Goal: Download file/media

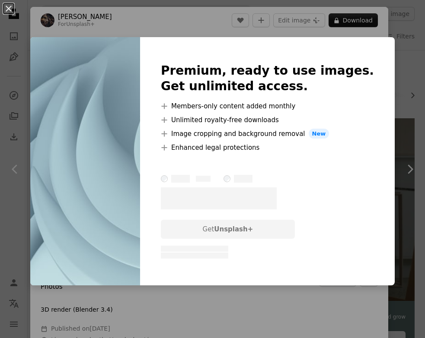
scroll to position [648, 0]
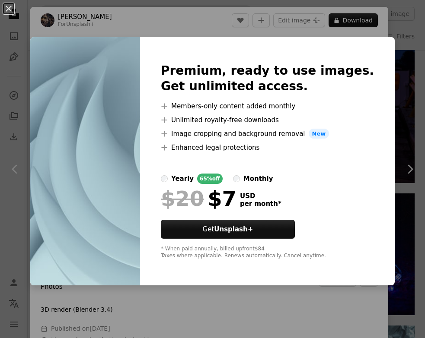
click at [396, 99] on div "An X shape Premium, ready to use images. Get unlimited access. A plus sign Memb…" at bounding box center [212, 169] width 425 height 338
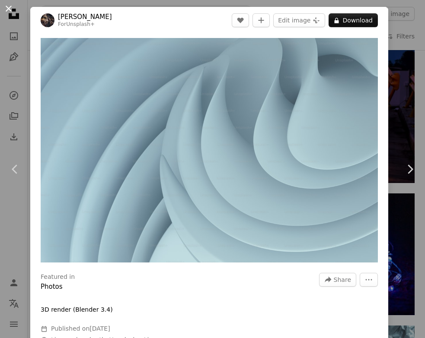
click at [8, 7] on button "An X shape" at bounding box center [8, 8] width 10 height 10
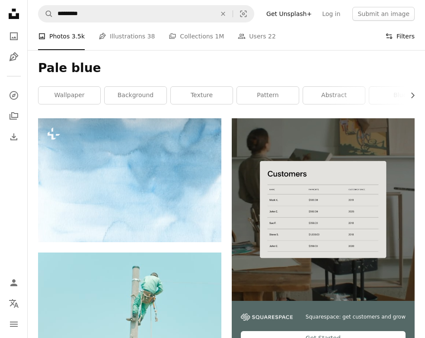
click at [406, 41] on button "Filters Filters" at bounding box center [399, 36] width 29 height 28
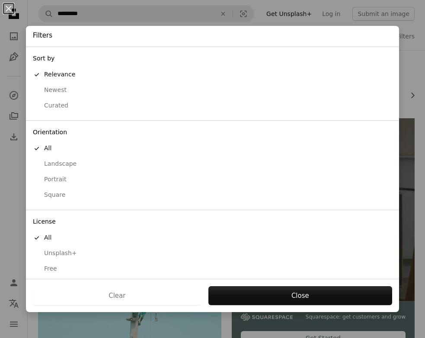
click at [42, 270] on div "Free" at bounding box center [212, 269] width 359 height 9
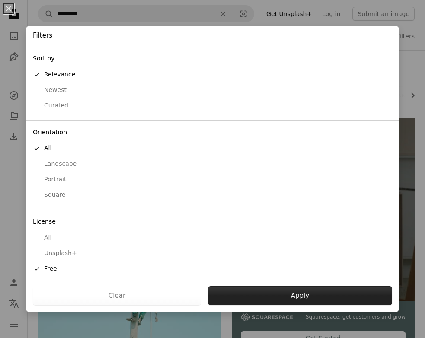
click at [257, 292] on button "Apply" at bounding box center [300, 295] width 184 height 19
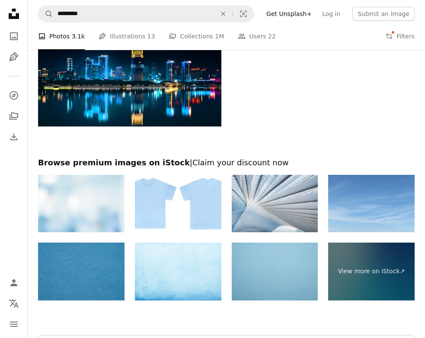
scroll to position [2025, 0]
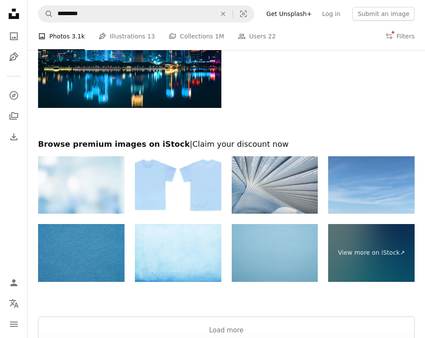
click at [279, 172] on img at bounding box center [275, 184] width 86 height 57
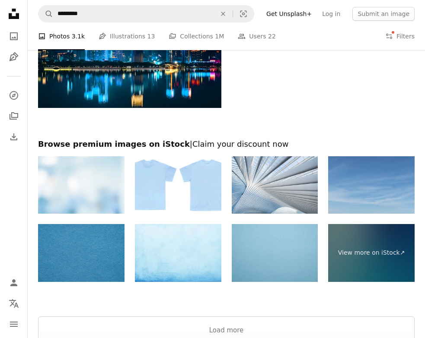
scroll to position [2101, 0]
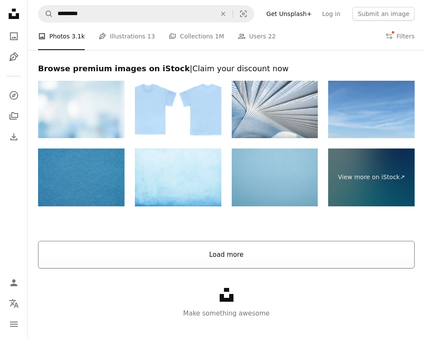
click at [195, 257] on button "Load more" at bounding box center [226, 255] width 376 height 28
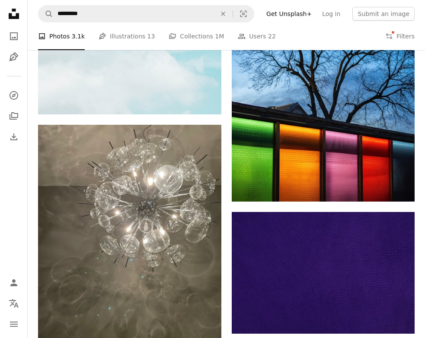
scroll to position [4051, 0]
